Goal: Information Seeking & Learning: Learn about a topic

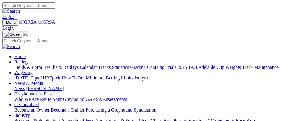
scroll to position [175, 0]
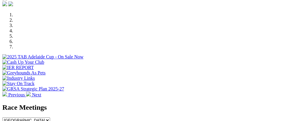
drag, startPoint x: 0, startPoint y: 0, endPoint x: 153, endPoint y: 37, distance: 157.1
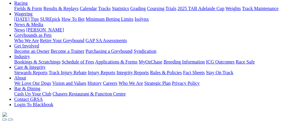
scroll to position [54, 0]
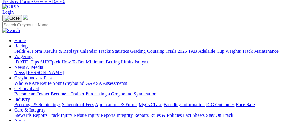
scroll to position [9, 0]
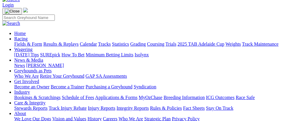
scroll to position [36, 0]
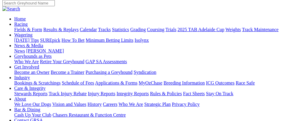
scroll to position [45, 0]
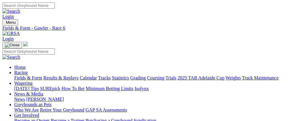
scroll to position [9, 0]
